Goal: Transaction & Acquisition: Obtain resource

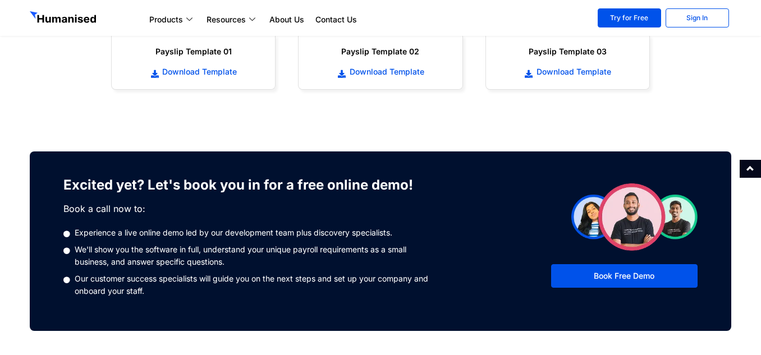
scroll to position [673, 0]
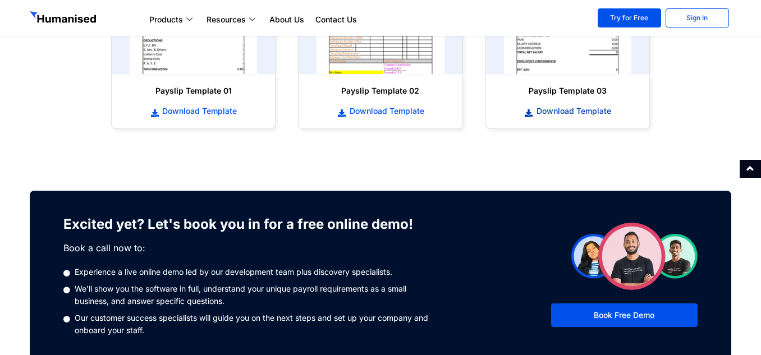
click at [580, 115] on span "Download Template" at bounding box center [572, 110] width 77 height 11
drag, startPoint x: 40, startPoint y: 122, endPoint x: 54, endPoint y: 118, distance: 14.6
click at [40, 122] on section "Payslip Template 01 Download Template Payslip Template 02 Download Template" at bounding box center [380, 22] width 761 height 236
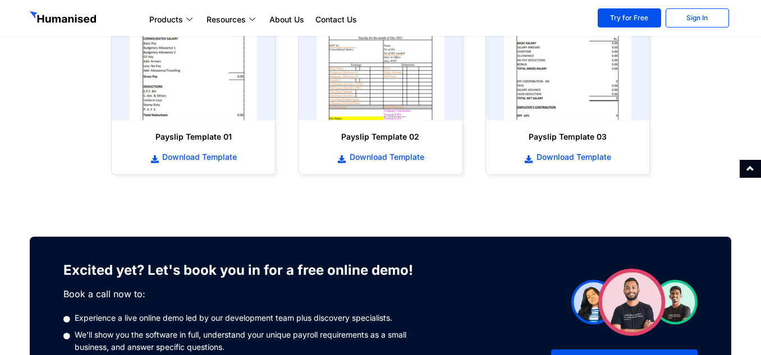
scroll to position [561, 0]
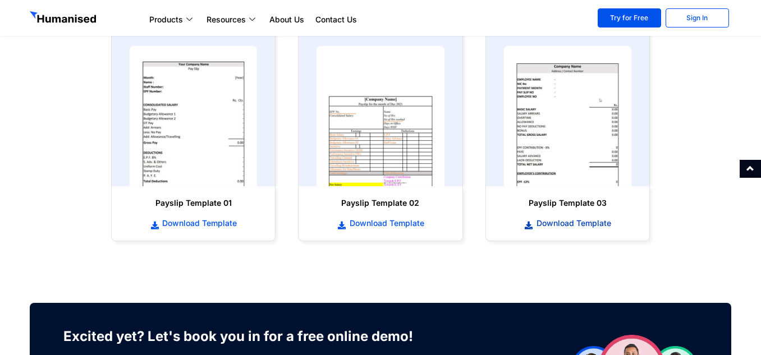
click at [558, 222] on span "Download Template" at bounding box center [572, 223] width 77 height 11
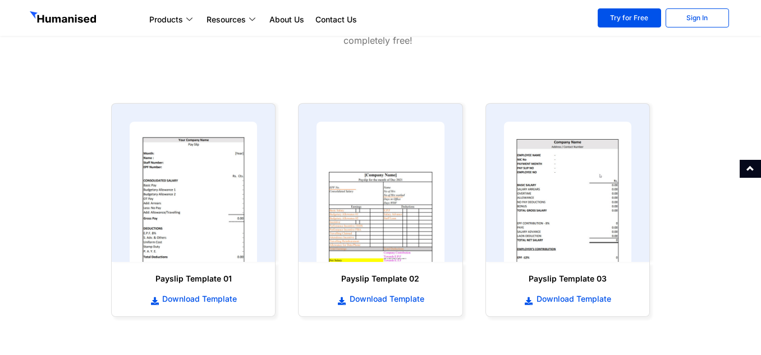
scroll to position [505, 0]
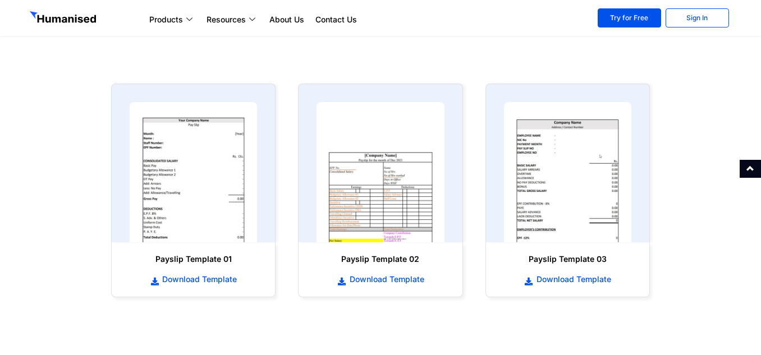
click at [484, 182] on div "Payslip Template 03 Download Template" at bounding box center [567, 190] width 187 height 236
click at [480, 81] on div "Payslip Template 03 Download Template" at bounding box center [567, 190] width 187 height 236
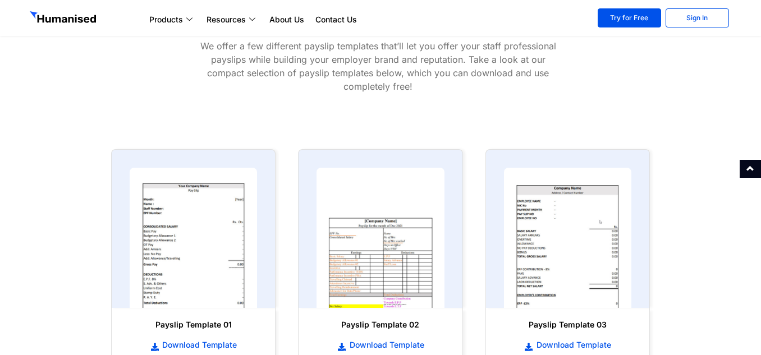
scroll to position [449, 0]
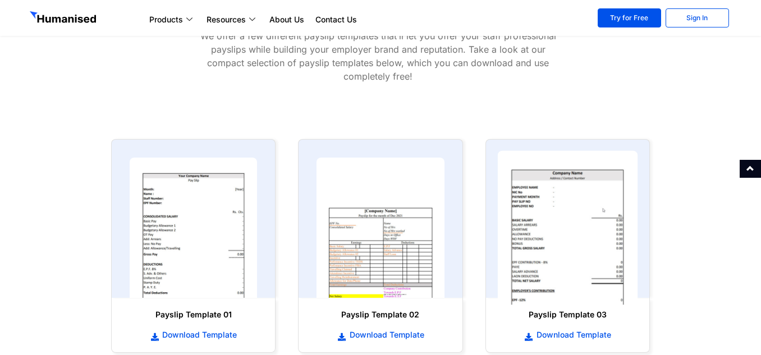
click at [570, 229] on img at bounding box center [567, 228] width 140 height 154
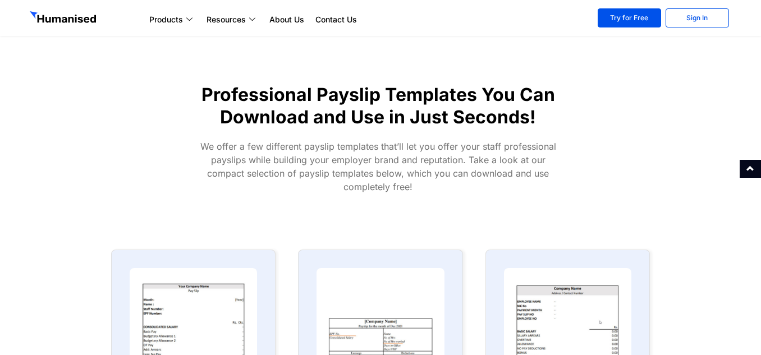
scroll to position [169, 0]
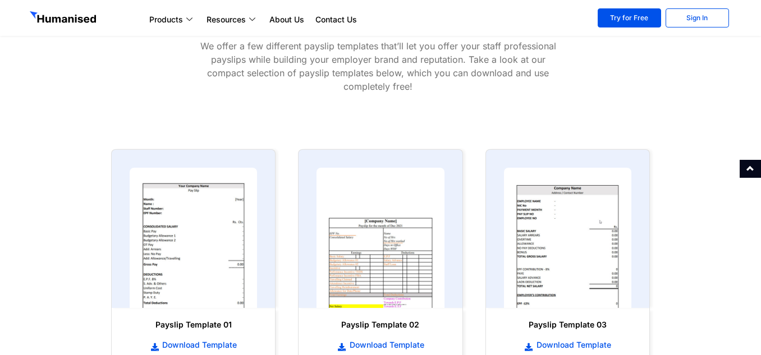
scroll to position [505, 0]
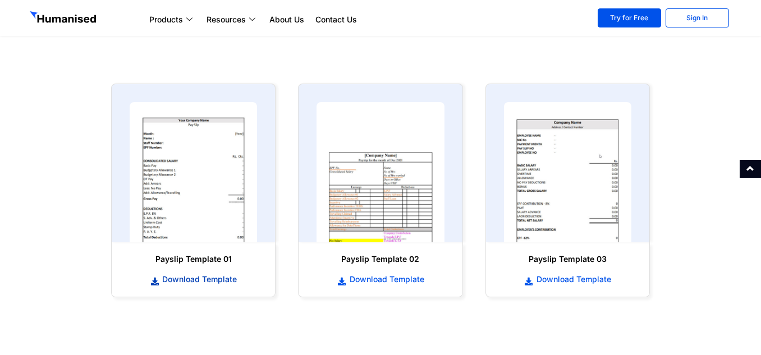
click at [204, 278] on span "Download Template" at bounding box center [197, 279] width 77 height 11
click at [566, 283] on span "Download Template" at bounding box center [572, 279] width 77 height 11
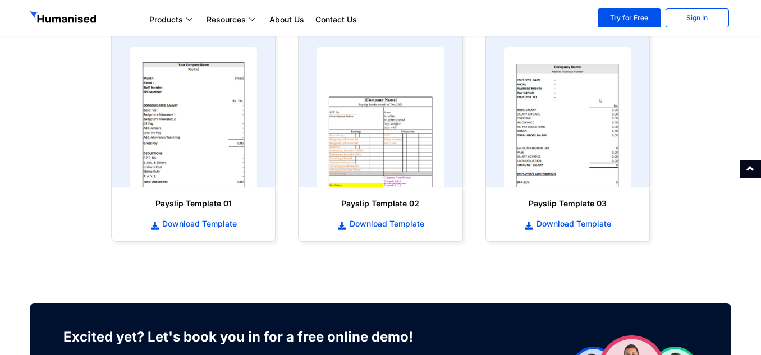
scroll to position [841, 0]
